Goal: Communication & Community: Answer question/provide support

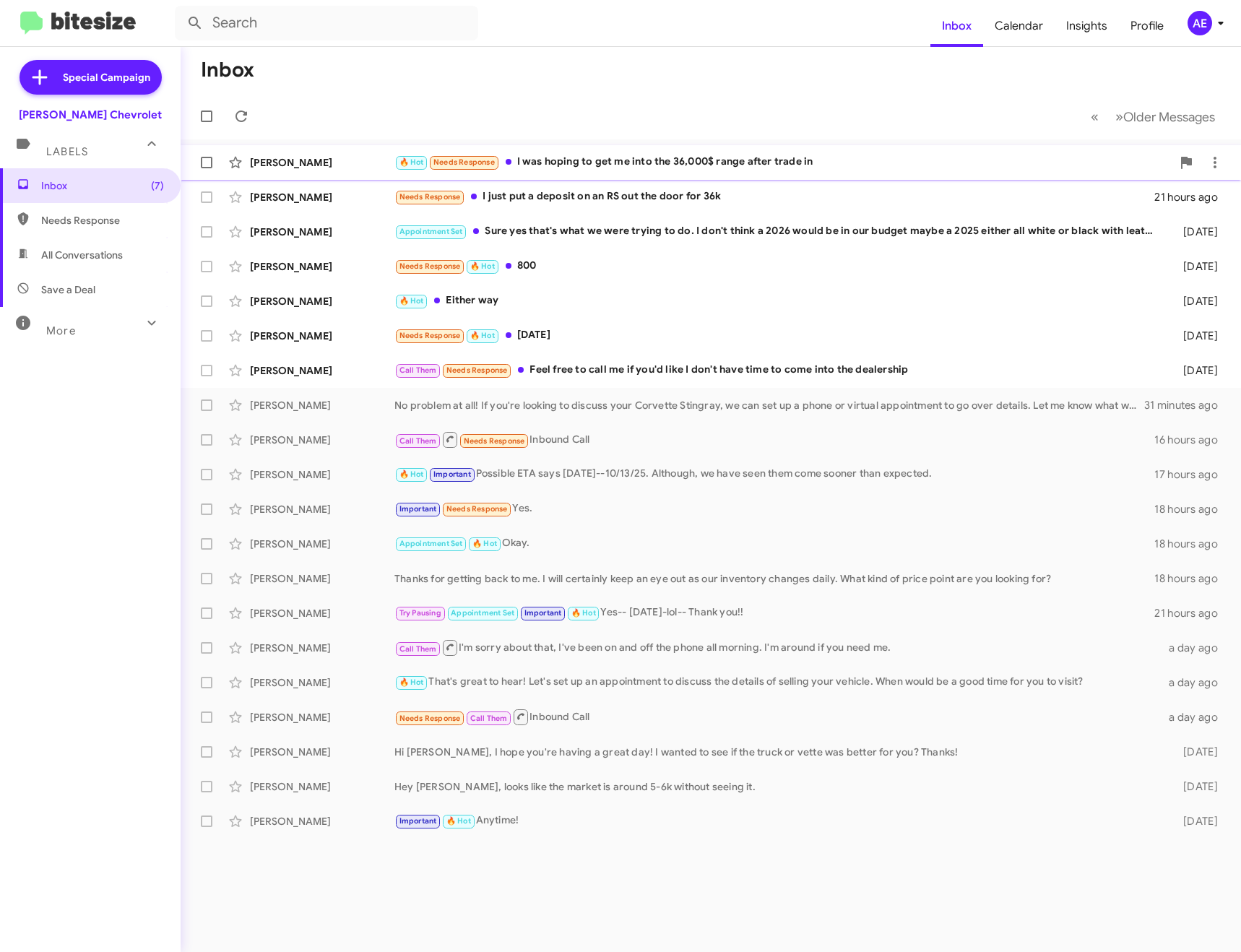
click at [607, 167] on div "🔥 Hot Needs Response I was hoping to get me into the 36,000$ range after trade …" at bounding box center [784, 162] width 778 height 16
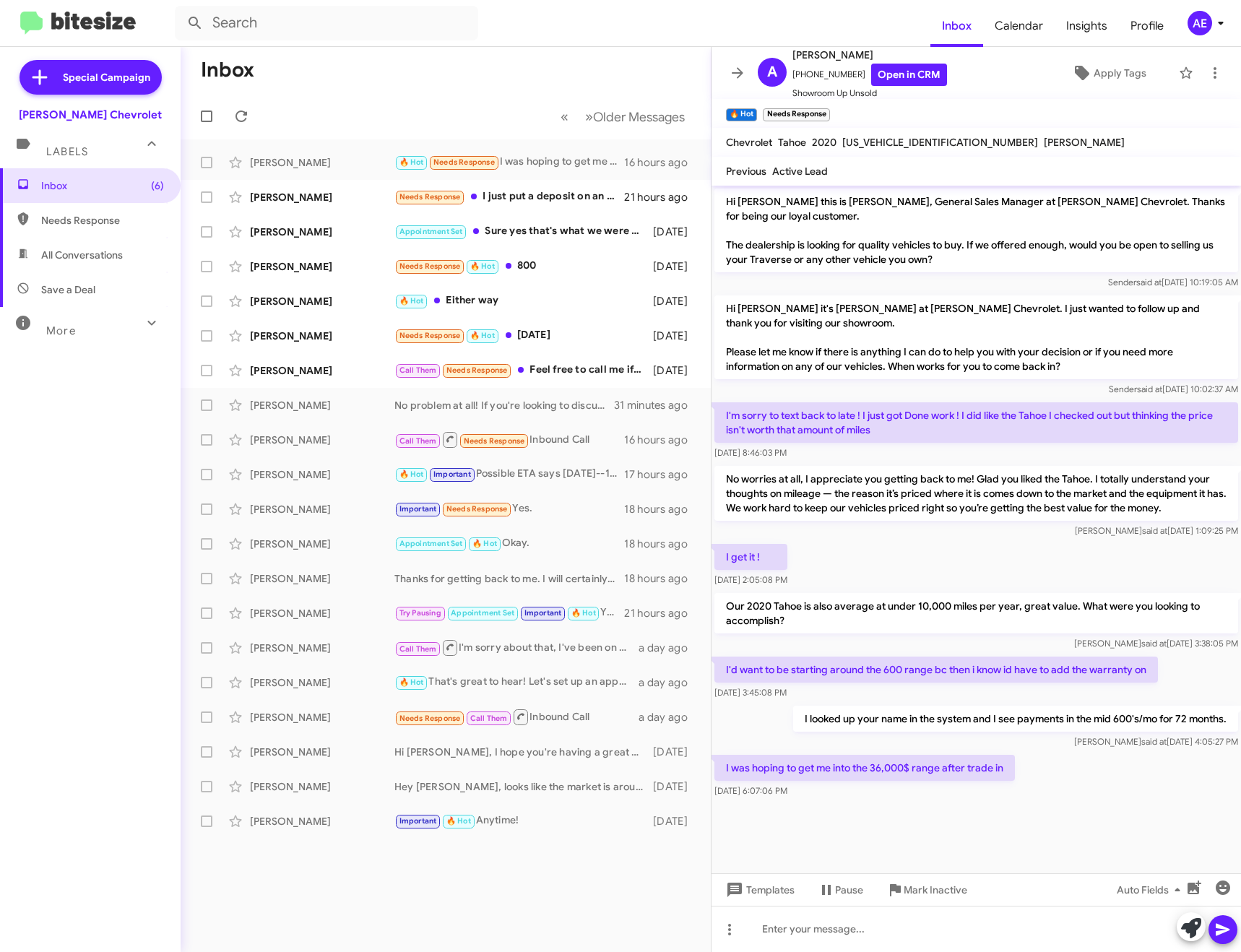
click at [892, 814] on div at bounding box center [976, 817] width 530 height 33
click at [852, 925] on div at bounding box center [976, 929] width 530 height 46
click at [1120, 923] on div "Morning! I show our sale price at $42,499 and you have $5,200 of equity." at bounding box center [976, 929] width 530 height 46
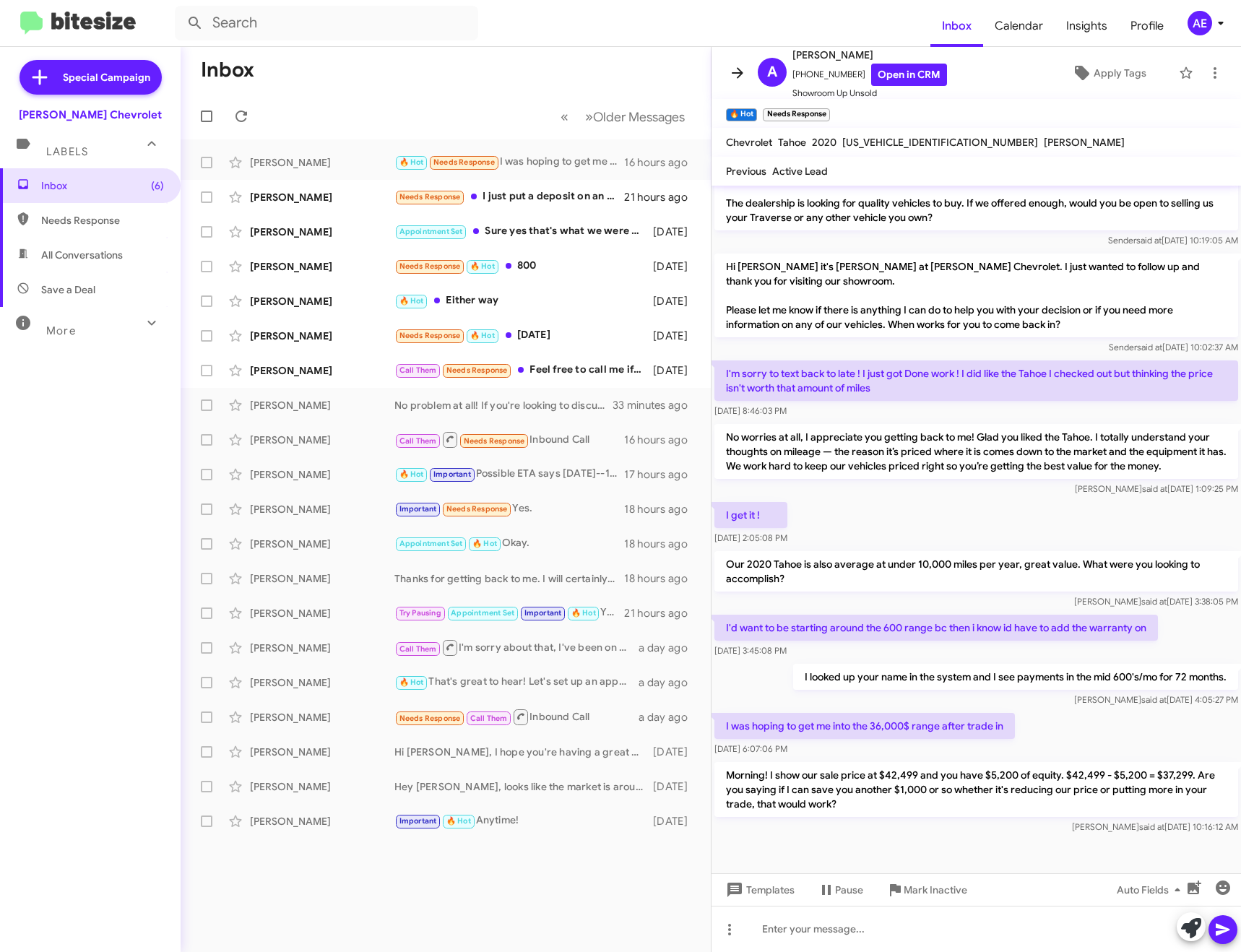
click at [732, 68] on icon at bounding box center [737, 73] width 17 height 17
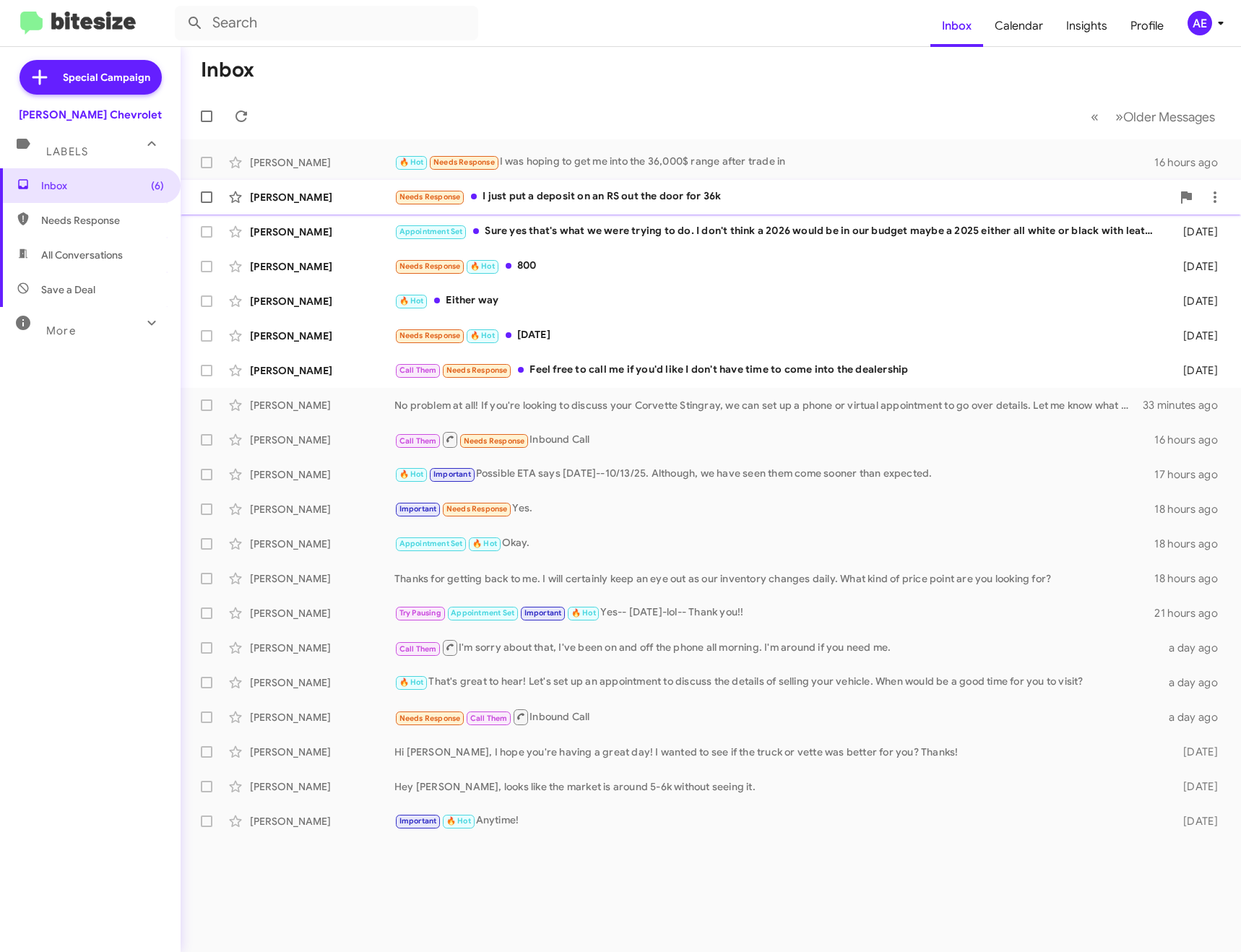
click at [632, 191] on div "Needs Response I just put a deposit on an RS out the door for 36k" at bounding box center [784, 196] width 778 height 16
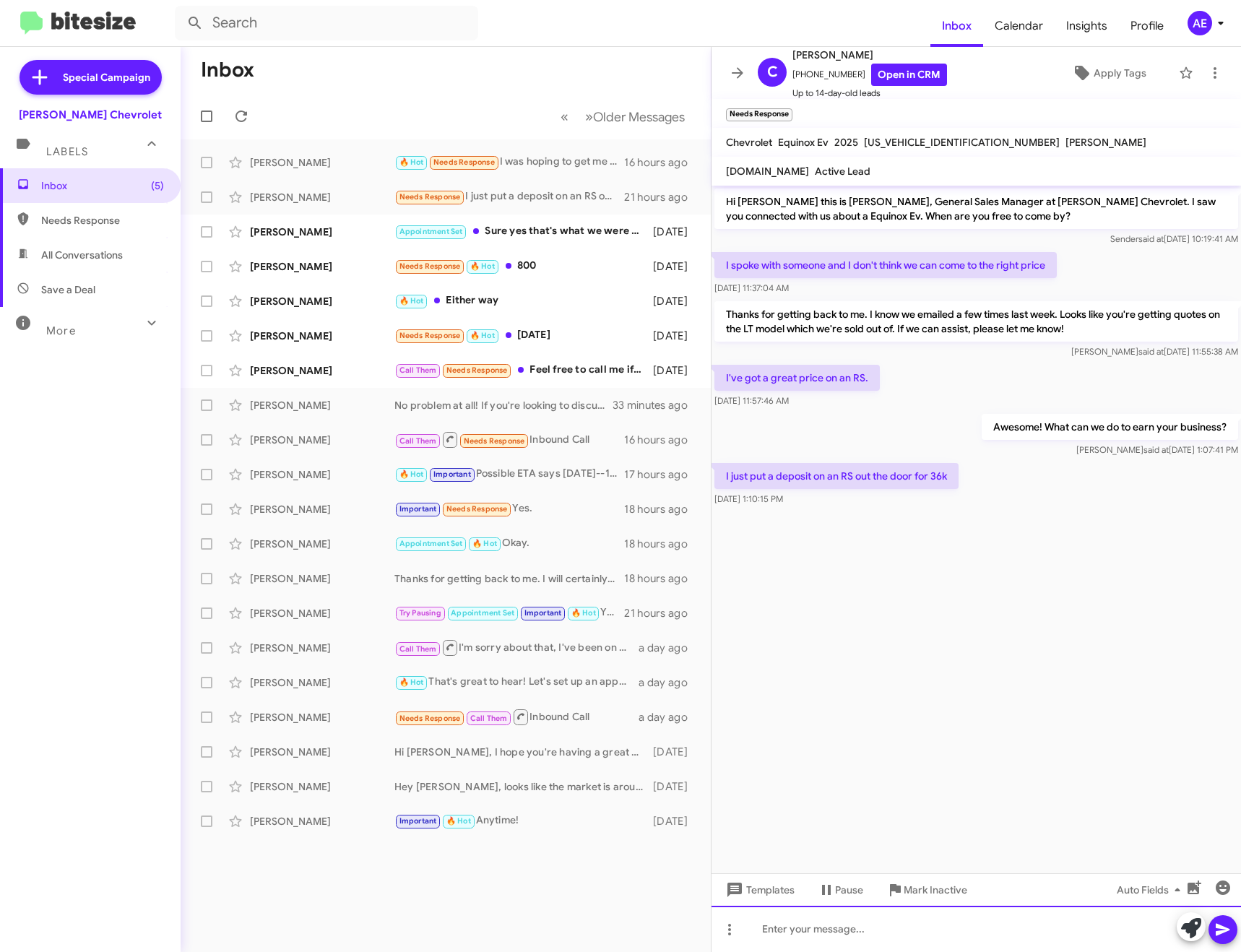
click at [836, 928] on div at bounding box center [976, 929] width 530 height 46
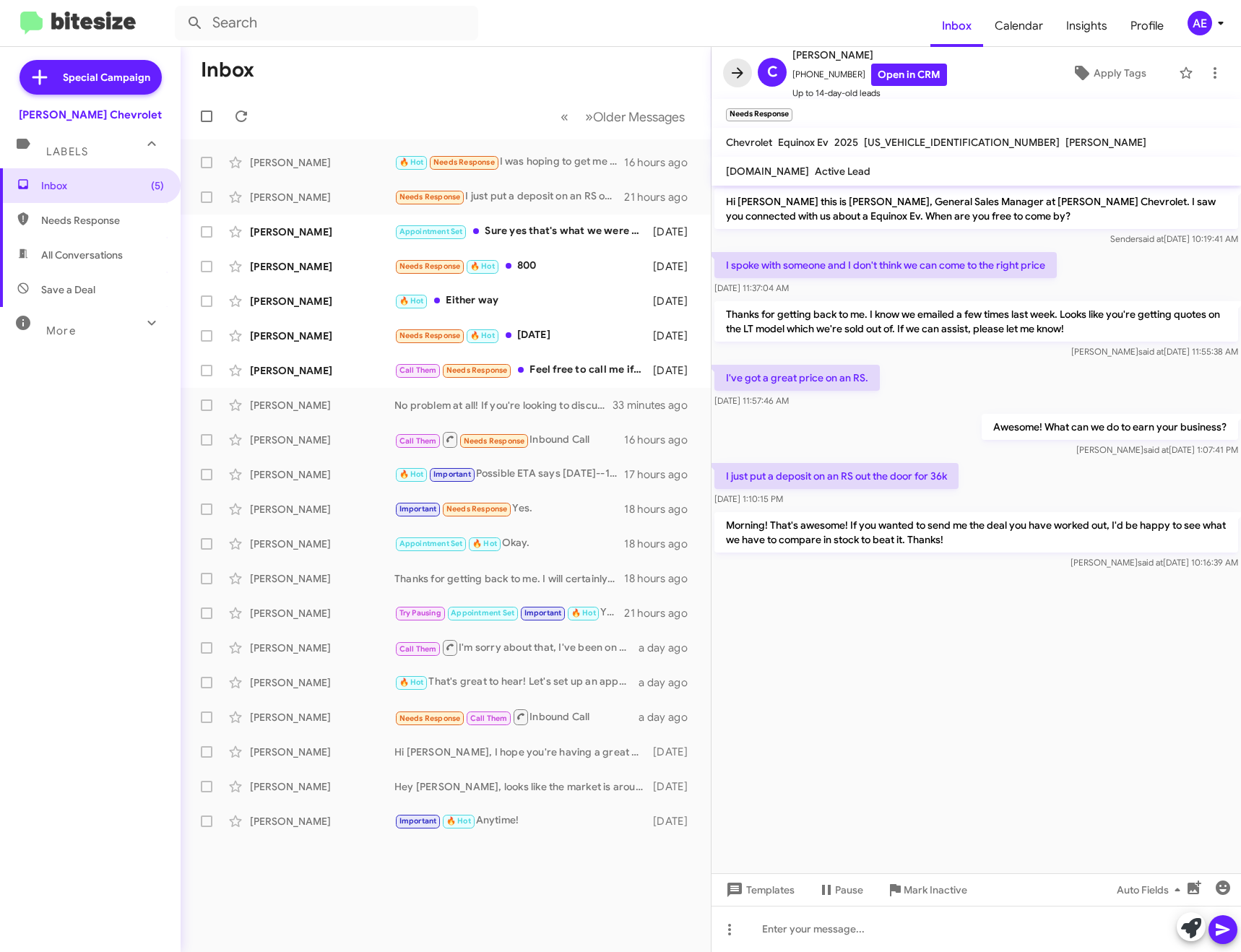
click at [738, 64] on icon at bounding box center [737, 73] width 17 height 17
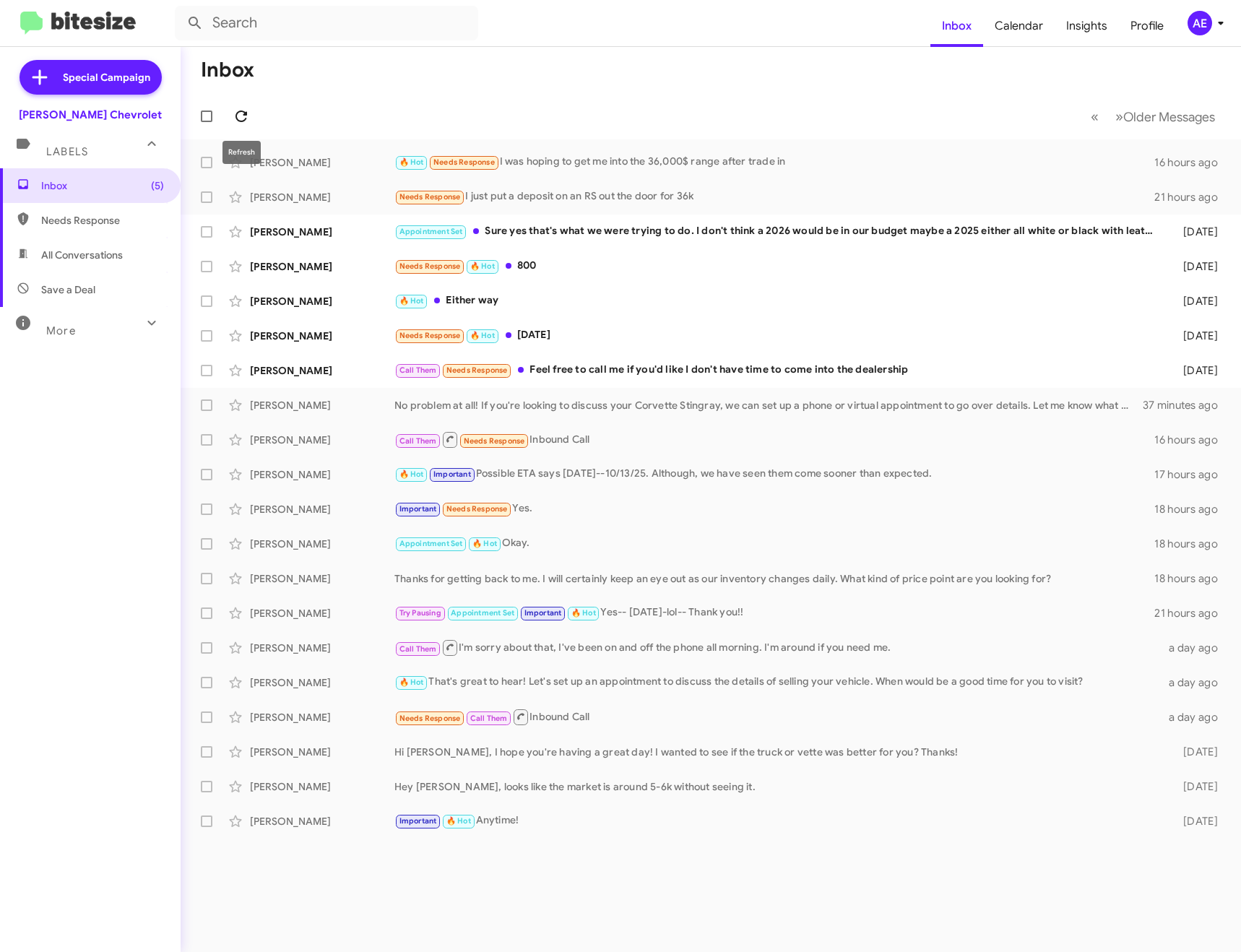
click at [236, 106] on button at bounding box center [242, 116] width 29 height 29
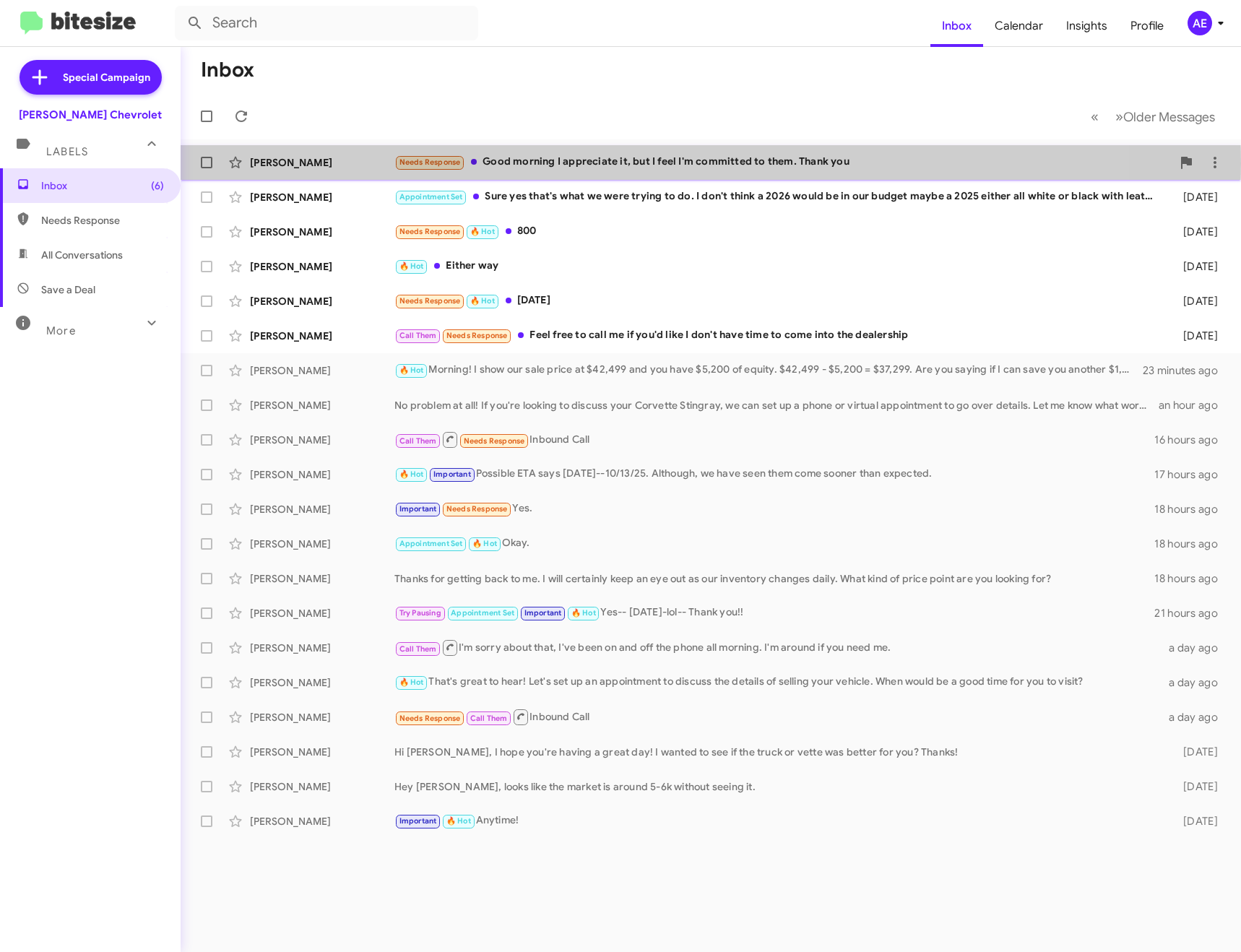
click at [543, 164] on div "Needs Response Good morning I appreciate it, but I feel I'm committed to them. …" at bounding box center [784, 162] width 778 height 16
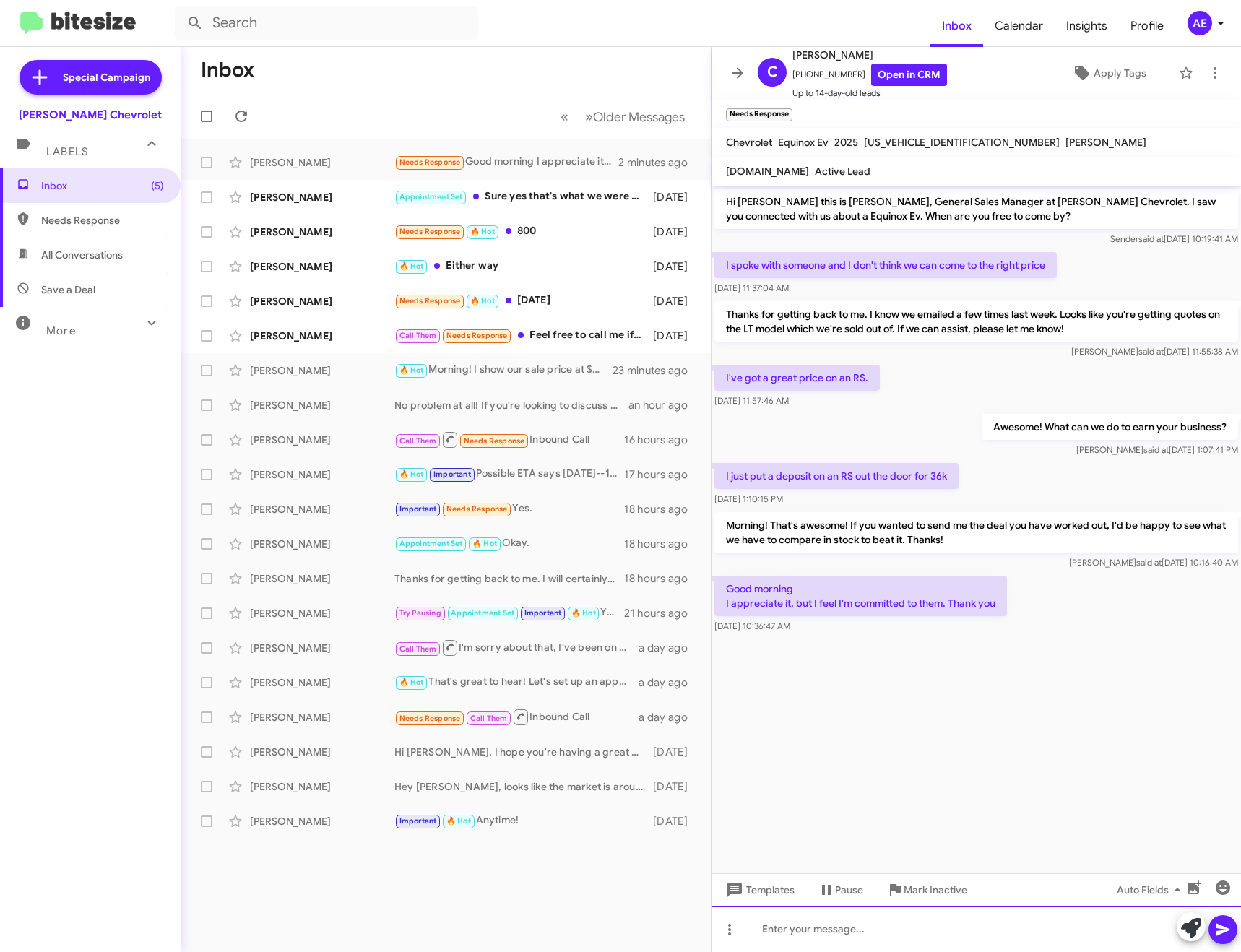
click at [849, 922] on div at bounding box center [976, 929] width 530 height 46
click at [921, 882] on span "Mark Inactive" at bounding box center [936, 889] width 64 height 26
